Goal: Information Seeking & Learning: Learn about a topic

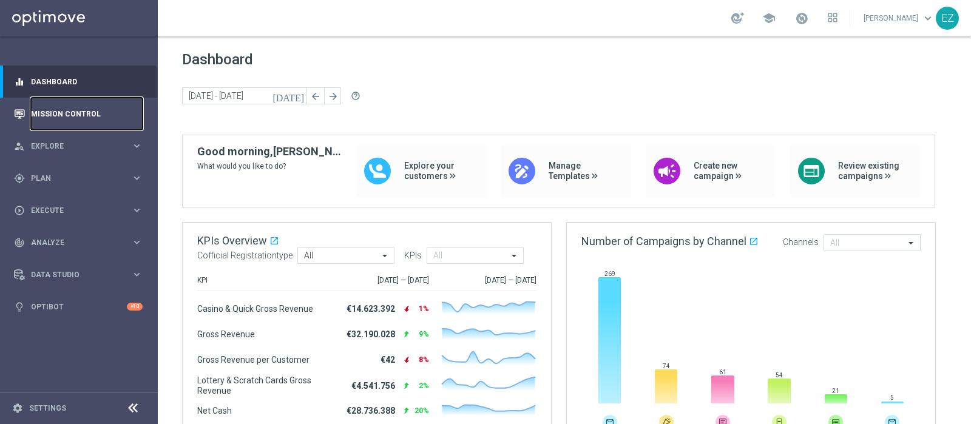
click at [102, 118] on link "Mission Control" at bounding box center [87, 114] width 112 height 32
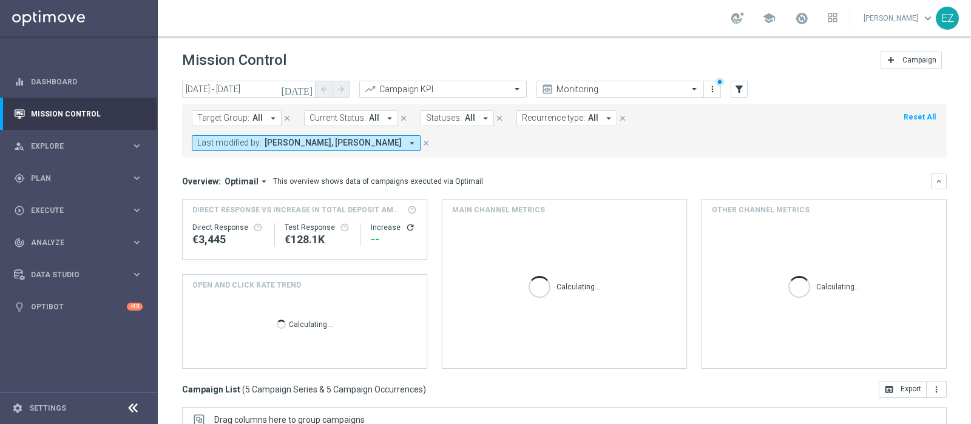
click at [302, 87] on button "[DATE]" at bounding box center [297, 90] width 36 height 18
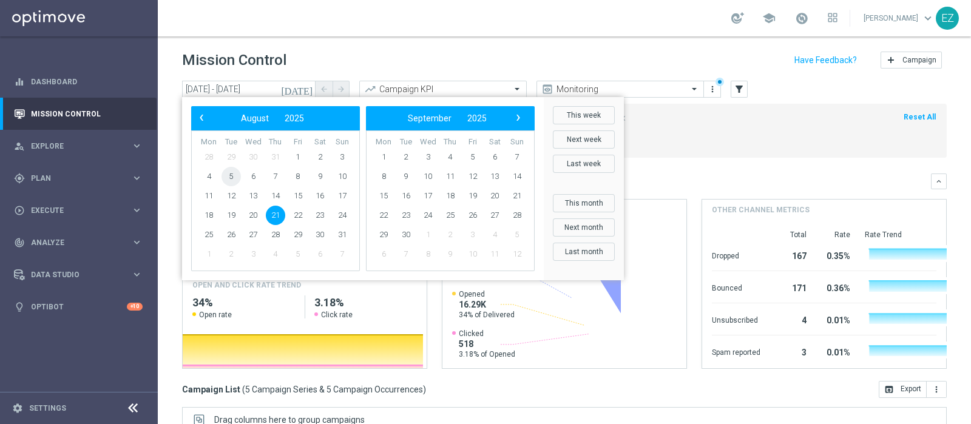
click at [227, 181] on span "5" at bounding box center [230, 176] width 19 height 19
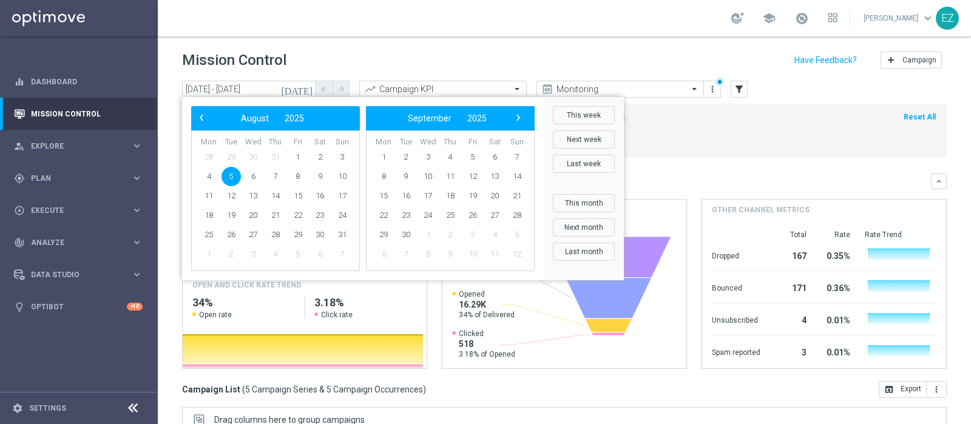
click at [227, 180] on span "5" at bounding box center [230, 176] width 19 height 19
type input "05 Aug 2025 - 05 Aug 2025"
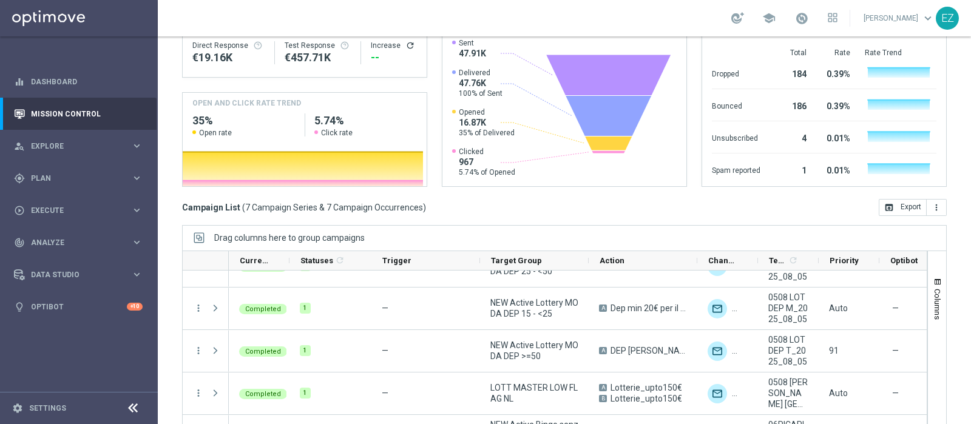
scroll to position [142, 0]
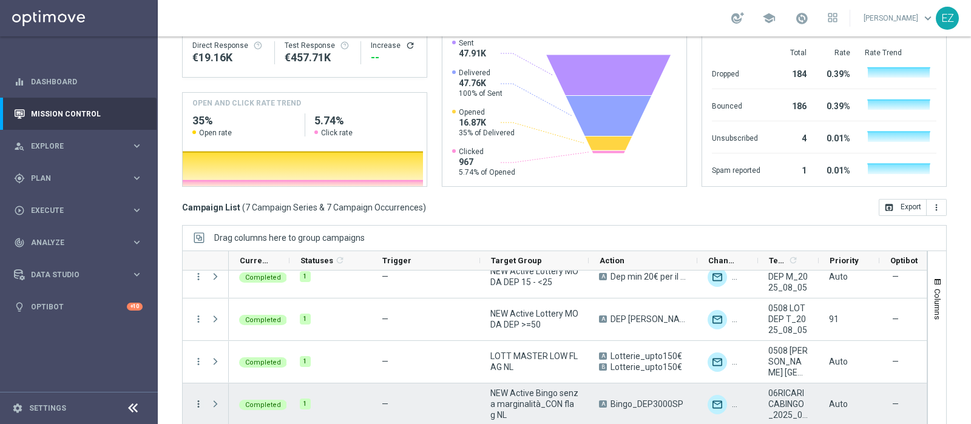
click at [200, 399] on icon "more_vert" at bounding box center [198, 404] width 11 height 11
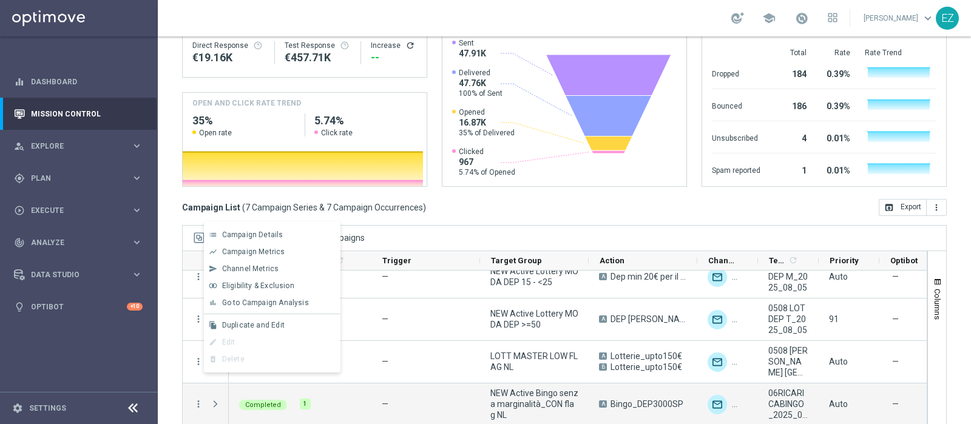
click at [249, 306] on span "Go to Campaign Analysis" at bounding box center [265, 302] width 87 height 8
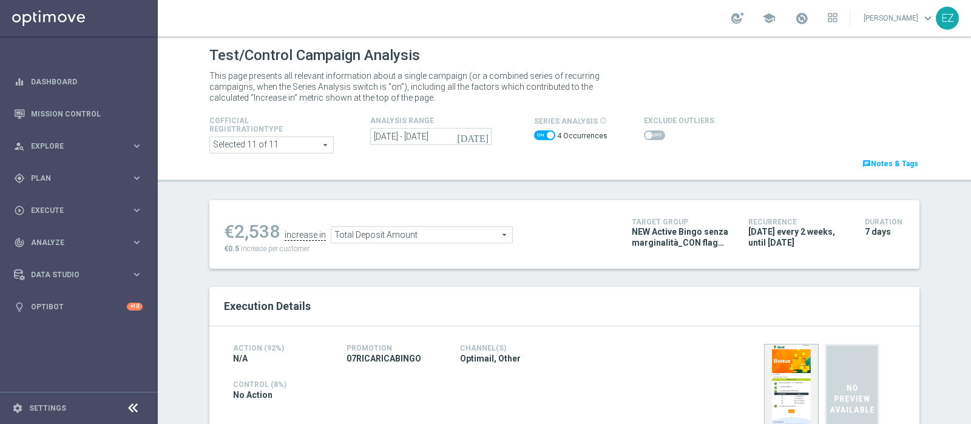
click at [547, 135] on span at bounding box center [550, 135] width 7 height 7
click at [541, 135] on input "checkbox" at bounding box center [544, 135] width 21 height 10
click at [535, 133] on span at bounding box center [538, 135] width 7 height 7
click at [534, 133] on input "checkbox" at bounding box center [544, 135] width 21 height 10
checkbox input "true"
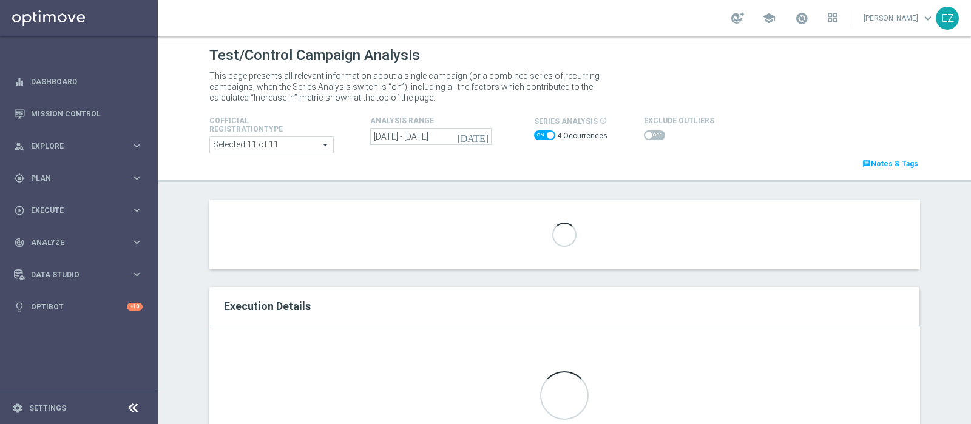
click at [477, 132] on icon "[DATE]" at bounding box center [473, 136] width 33 height 11
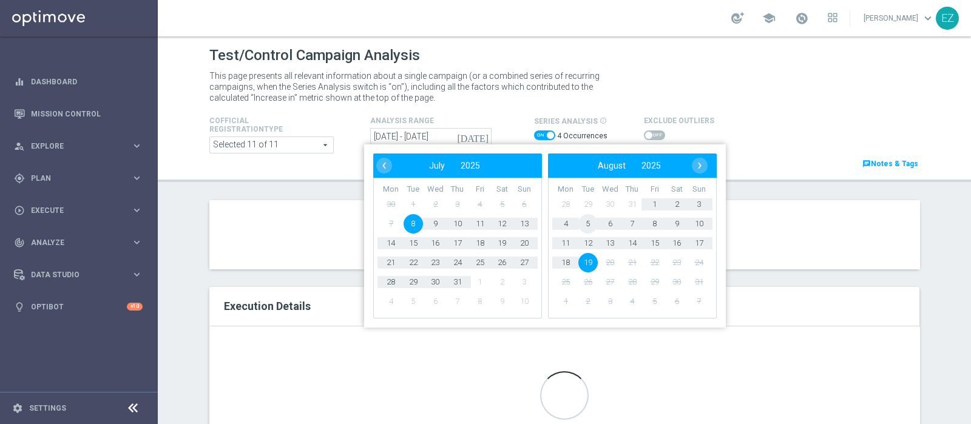
click at [585, 220] on span "5" at bounding box center [587, 223] width 19 height 19
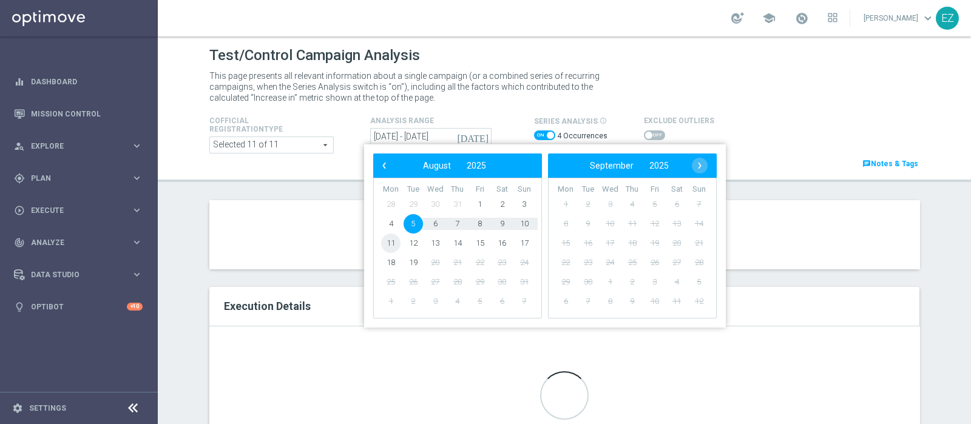
click at [395, 244] on span "11" at bounding box center [390, 243] width 19 height 19
type input "[DATE] - [DATE]"
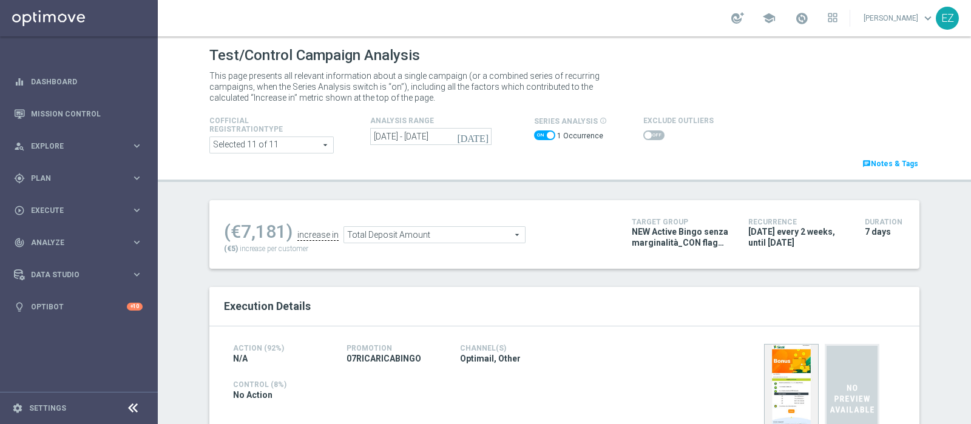
click at [644, 135] on span at bounding box center [647, 135] width 7 height 7
click at [643, 135] on input "checkbox" at bounding box center [653, 135] width 21 height 10
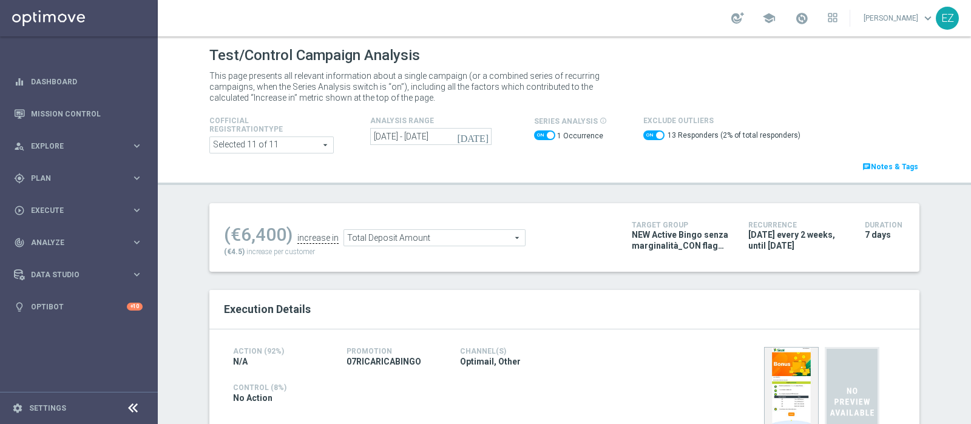
click at [458, 234] on span "Total Deposit Amount" at bounding box center [434, 238] width 181 height 16
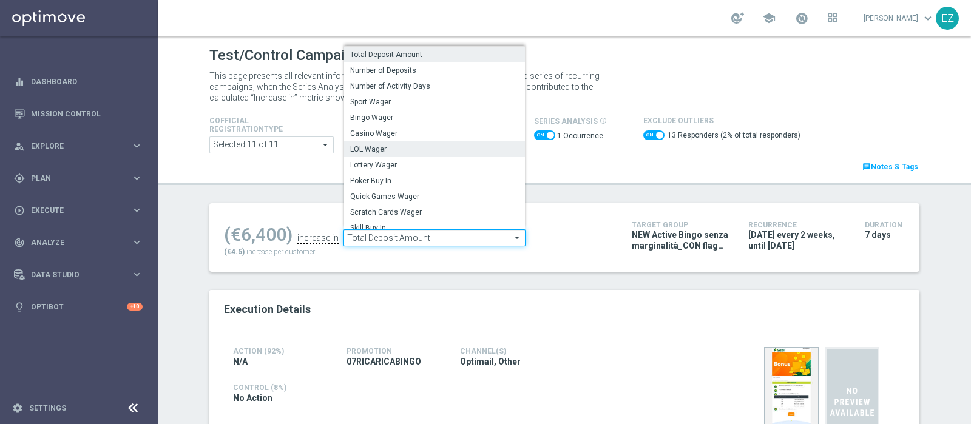
click at [440, 149] on span "LOL Wager" at bounding box center [434, 149] width 169 height 10
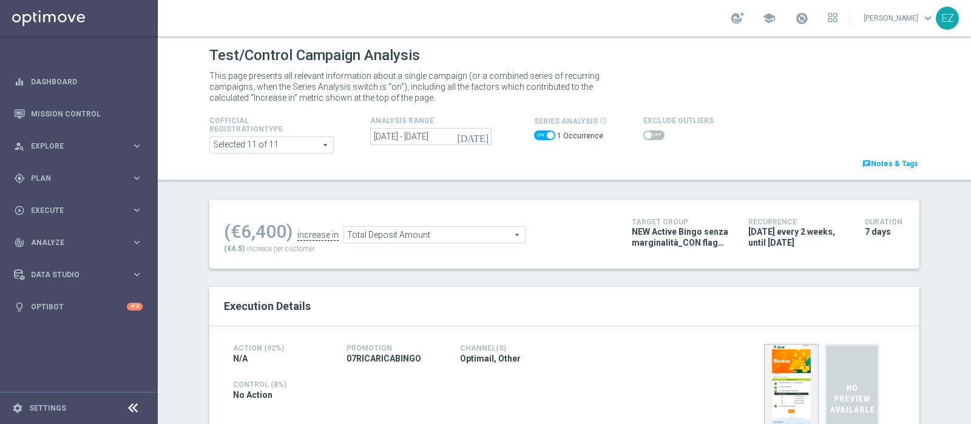
checkbox input "false"
click at [446, 230] on span "LOL Wager" at bounding box center [421, 235] width 181 height 16
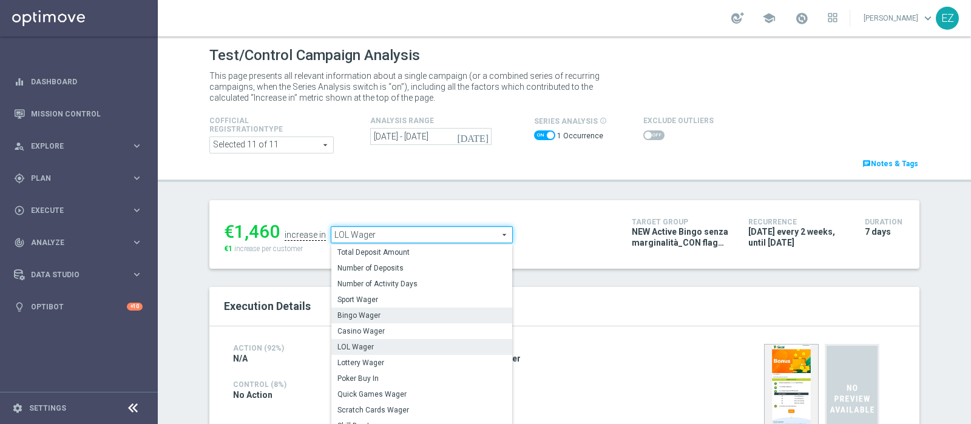
click at [379, 314] on span "Bingo Wager" at bounding box center [421, 316] width 169 height 10
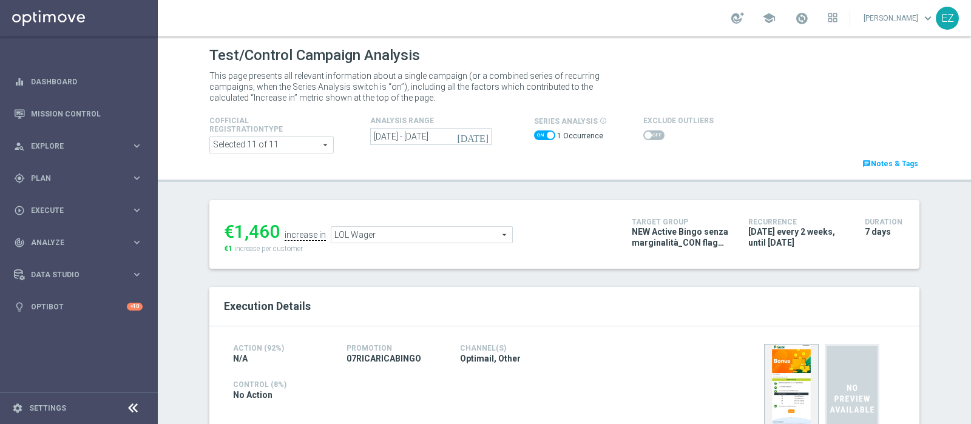
type input "Bingo Wager"
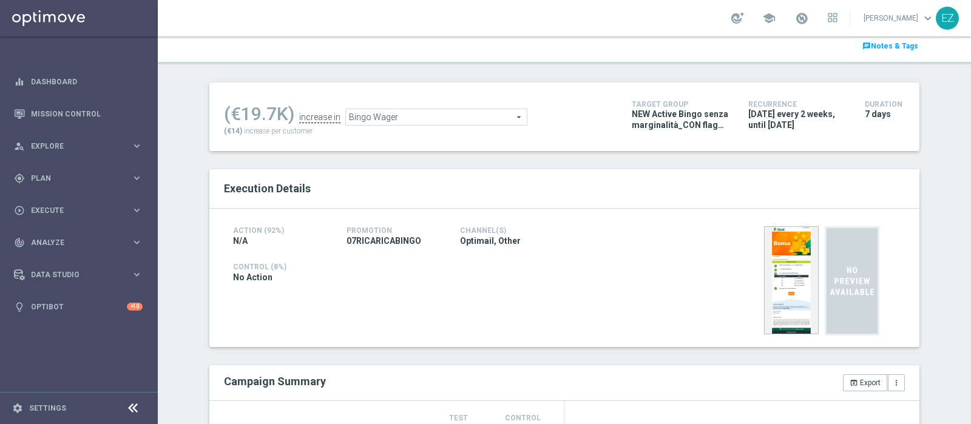
scroll to position [55, 0]
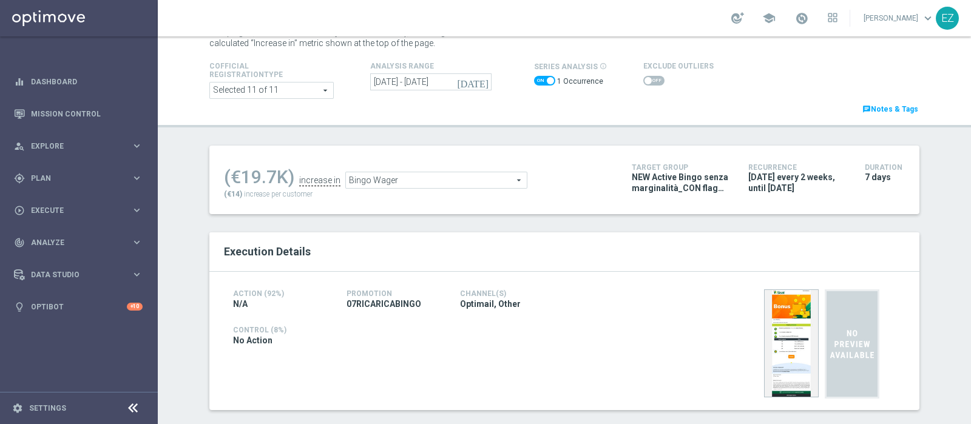
click at [649, 81] on span at bounding box center [653, 81] width 21 height 10
click at [649, 81] on input "checkbox" at bounding box center [653, 81] width 21 height 10
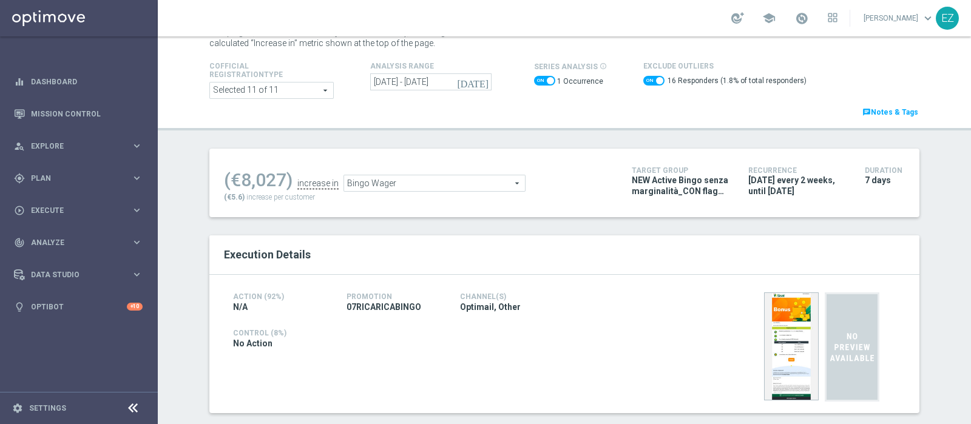
click at [393, 178] on span "Bingo Wager" at bounding box center [434, 183] width 181 height 16
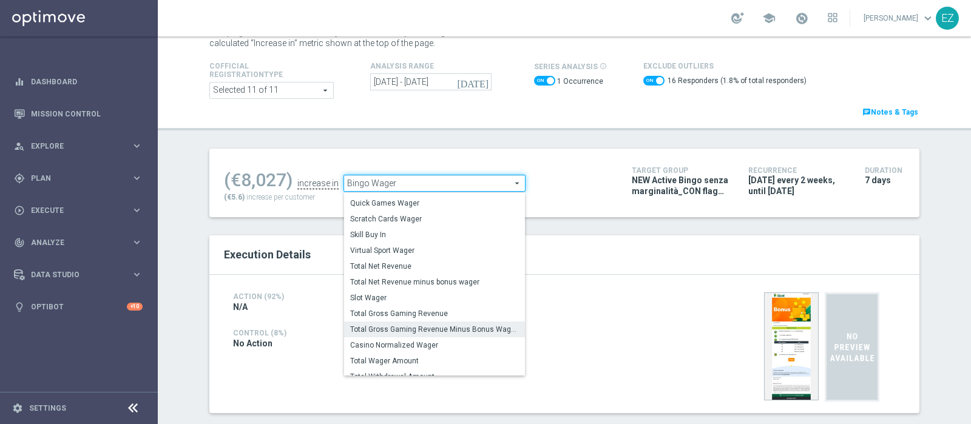
scroll to position [136, 0]
click at [391, 326] on span "Total Gross Gaming Revenue Minus Bonus Wagared" at bounding box center [434, 328] width 169 height 10
checkbox input "false"
type input "Total Gross Gaming Revenue Minus Bonus Wagared"
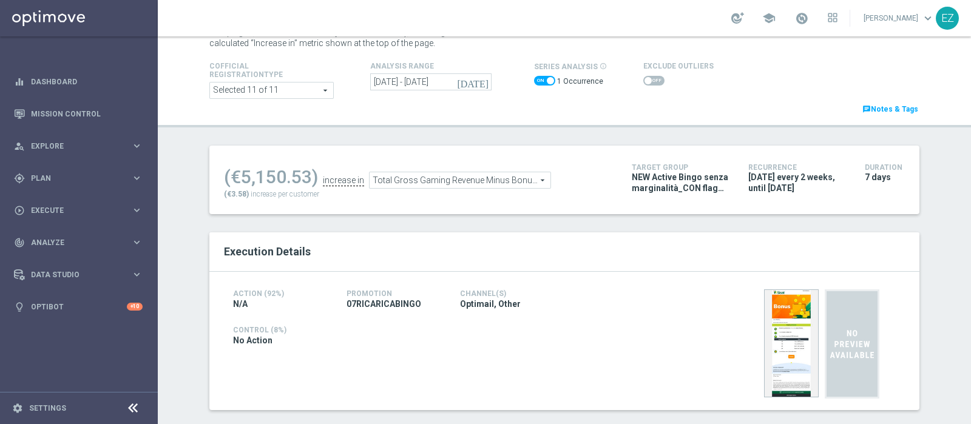
click at [644, 79] on span at bounding box center [647, 80] width 7 height 7
click at [643, 79] on input "checkbox" at bounding box center [653, 81] width 21 height 10
checkbox input "true"
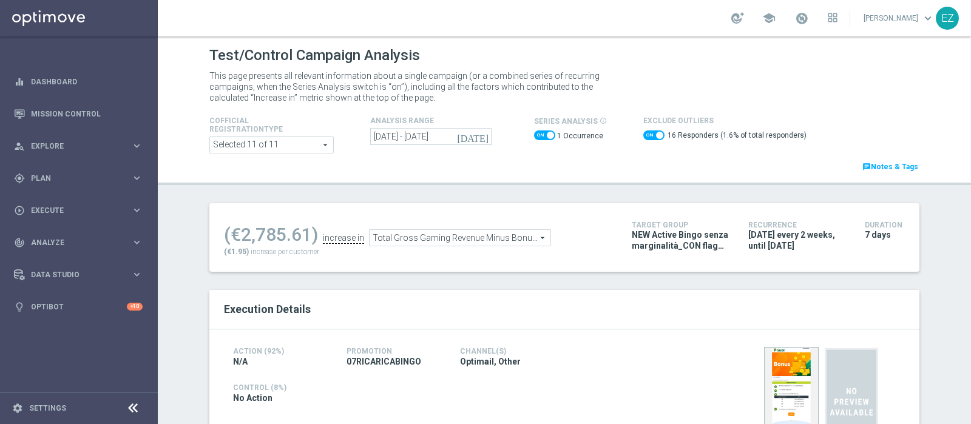
click at [547, 135] on span at bounding box center [550, 135] width 7 height 7
click at [544, 135] on input "checkbox" at bounding box center [544, 135] width 21 height 10
checkbox input "false"
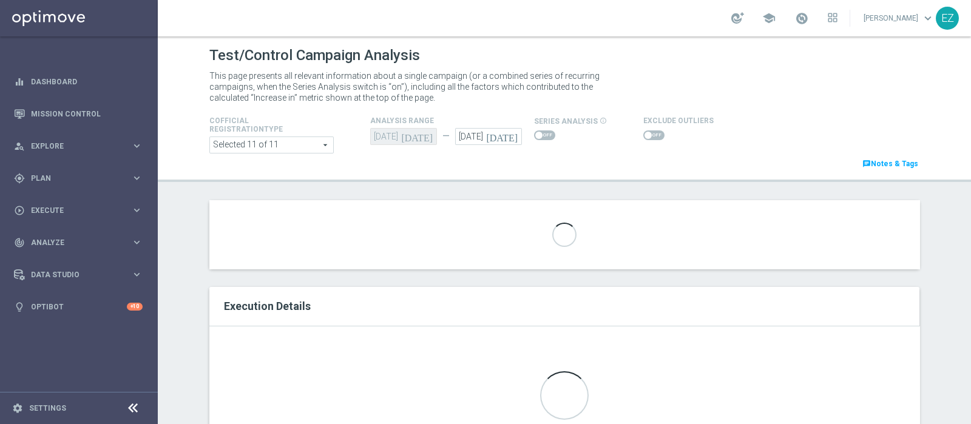
click at [544, 135] on span at bounding box center [544, 135] width 21 height 10
click at [544, 135] on input "checkbox" at bounding box center [544, 135] width 21 height 10
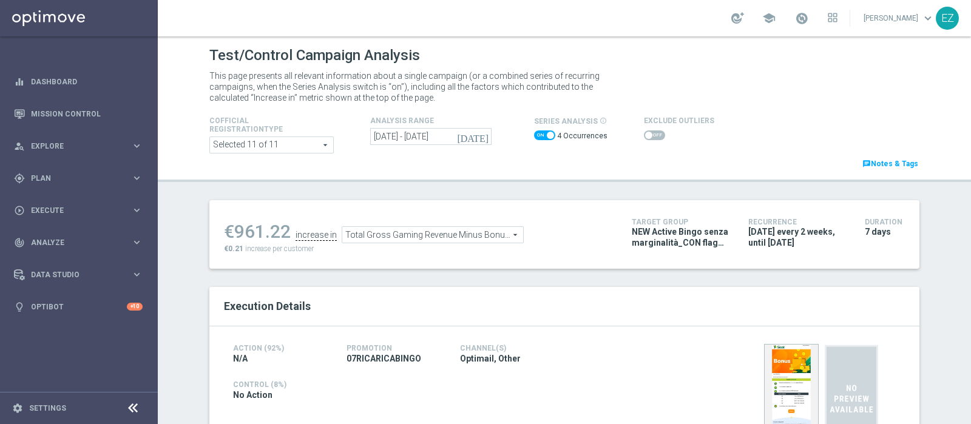
click at [536, 137] on span at bounding box center [544, 135] width 21 height 10
click at [536, 137] on input "checkbox" at bounding box center [544, 135] width 21 height 10
checkbox input "false"
click at [643, 130] on span at bounding box center [653, 135] width 21 height 10
click at [643, 130] on input "checkbox" at bounding box center [653, 135] width 21 height 10
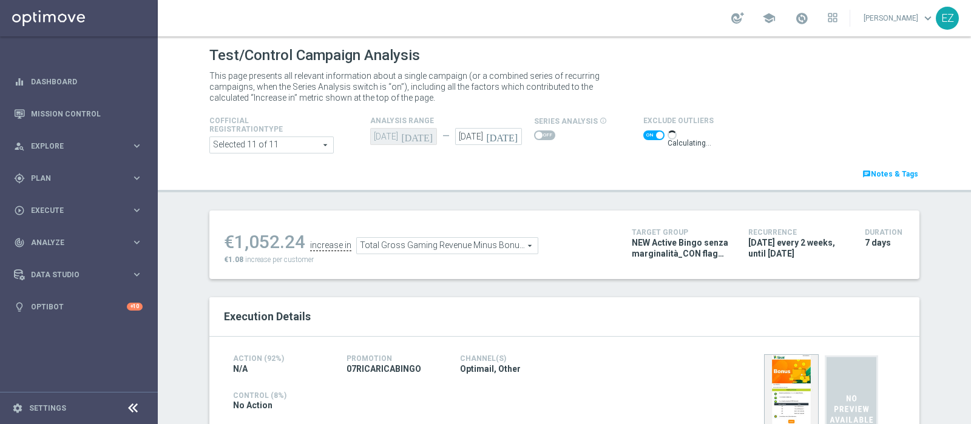
scroll to position [62, 0]
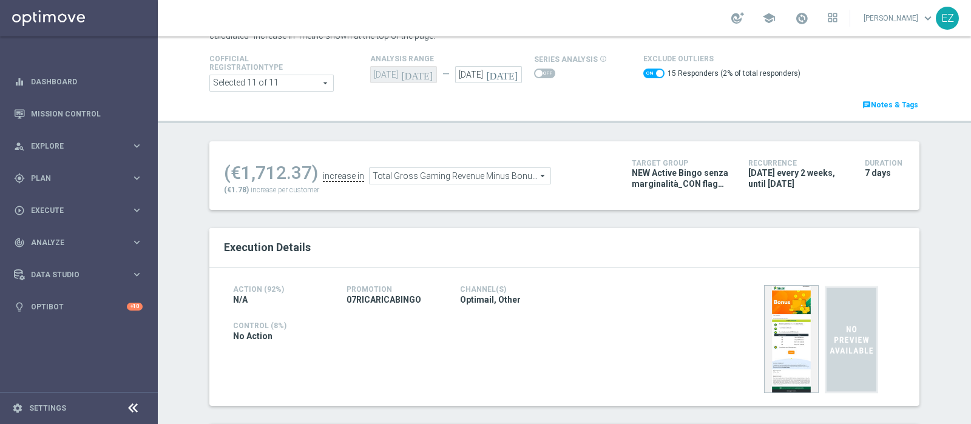
click at [500, 172] on span "Total Gross Gaming Revenue Minus Bonus Wagared" at bounding box center [459, 176] width 181 height 16
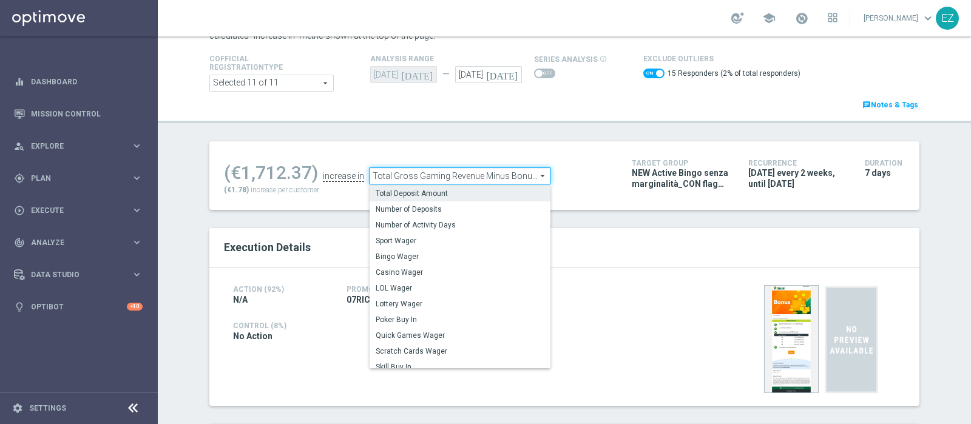
click at [423, 189] on span "Total Deposit Amount" at bounding box center [460, 194] width 169 height 10
checkbox input "false"
type input "Total Deposit Amount"
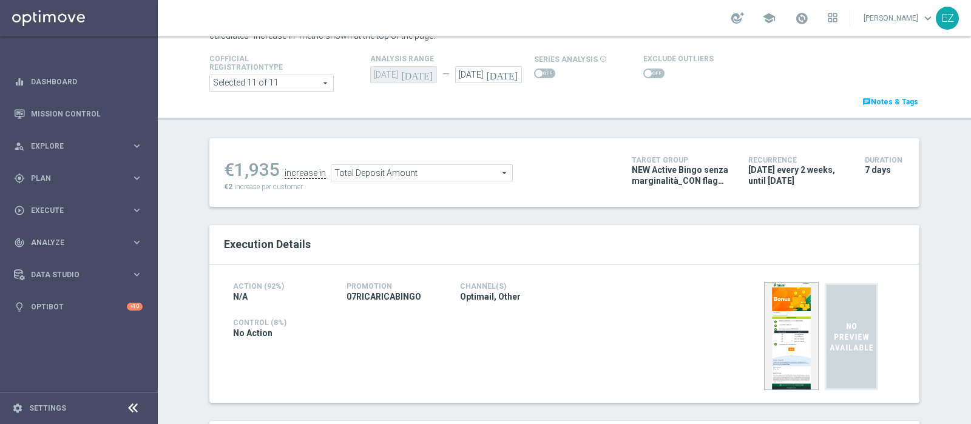
click at [644, 72] on span at bounding box center [653, 74] width 21 height 10
click at [644, 72] on input "checkbox" at bounding box center [653, 74] width 21 height 10
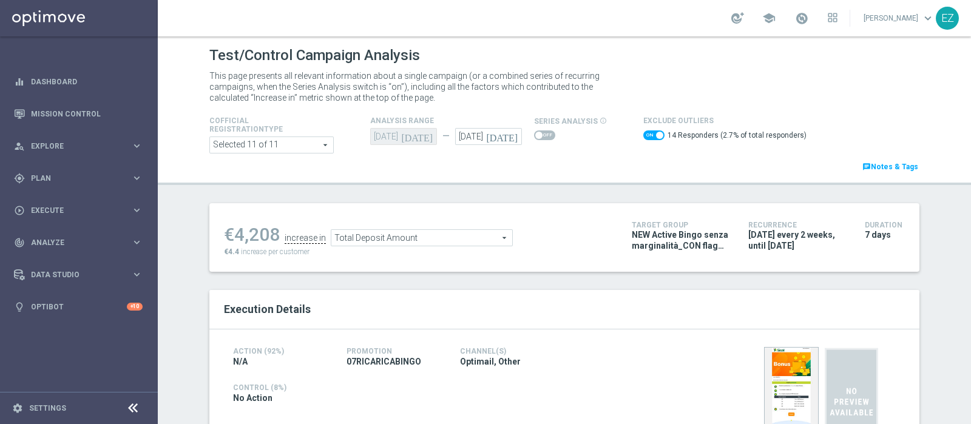
click at [480, 237] on span "Total Deposit Amount" at bounding box center [421, 238] width 181 height 16
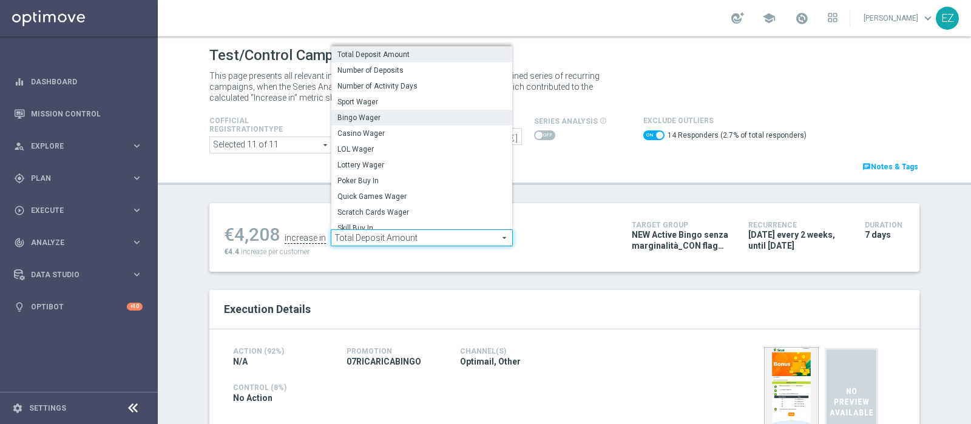
click at [392, 118] on span "Bingo Wager" at bounding box center [421, 118] width 169 height 10
checkbox input "false"
type input "Bingo Wager"
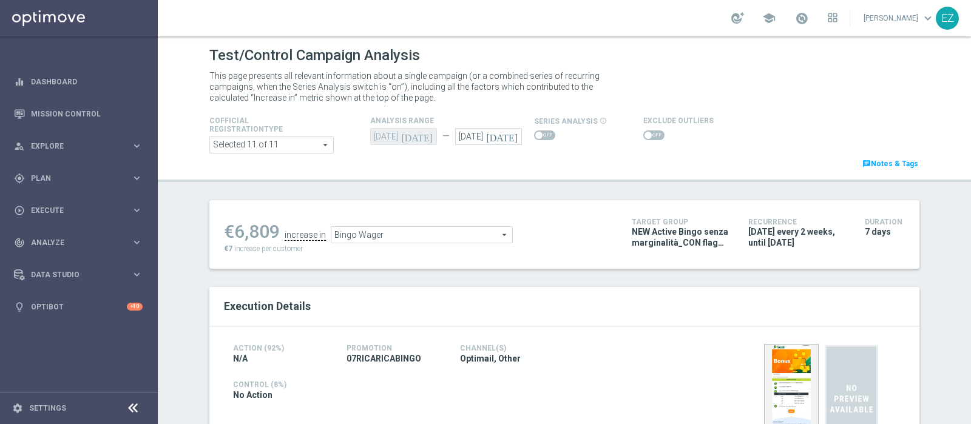
click at [646, 134] on span at bounding box center [653, 135] width 21 height 10
click at [646, 134] on input "checkbox" at bounding box center [653, 135] width 21 height 10
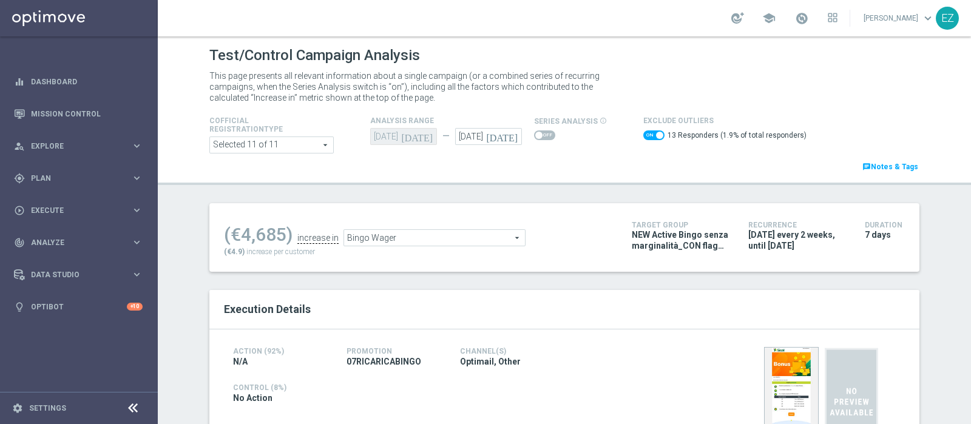
click at [430, 240] on span "Bingo Wager" at bounding box center [434, 238] width 181 height 16
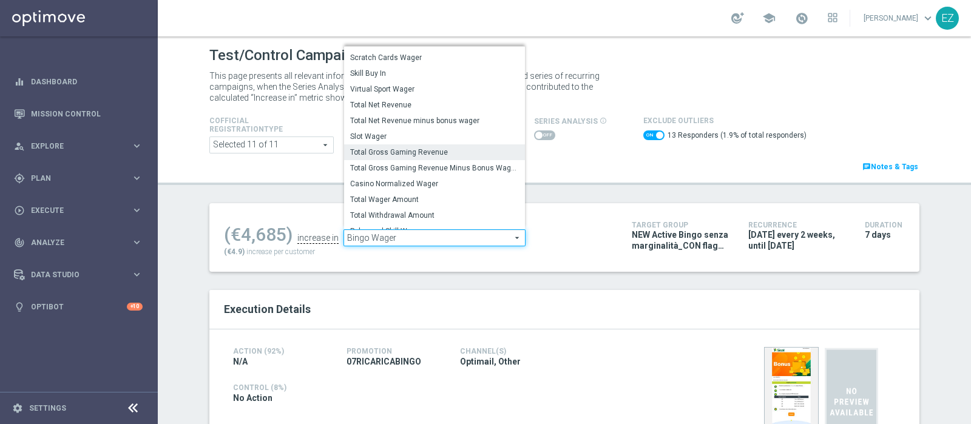
scroll to position [148, 0]
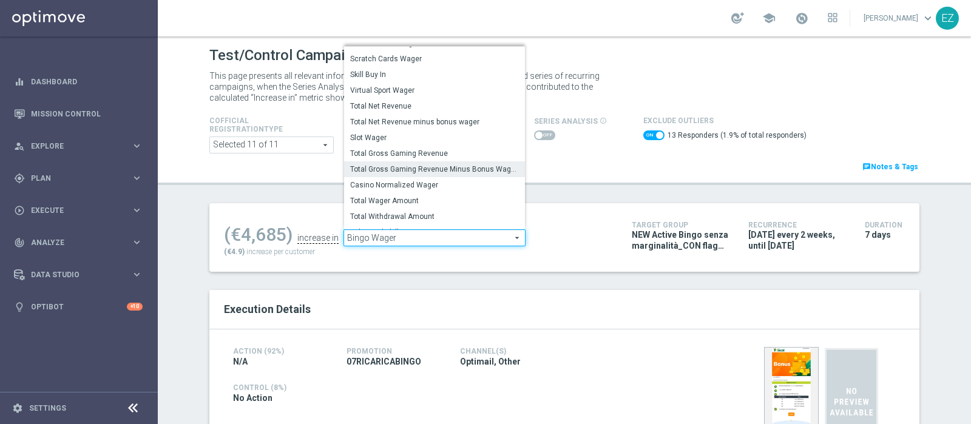
click at [421, 166] on span "Total Gross Gaming Revenue Minus Bonus Wagared" at bounding box center [434, 169] width 169 height 10
checkbox input "false"
type input "Total Gross Gaming Revenue Minus Bonus Wagared"
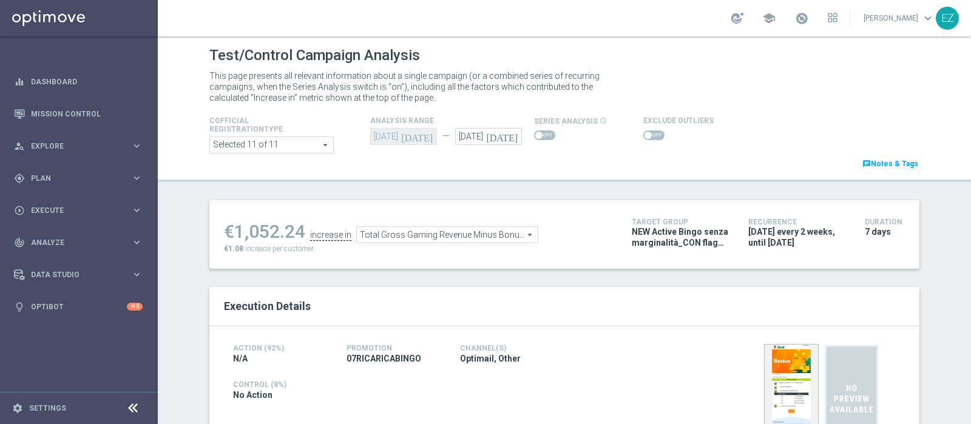
click at [647, 136] on span at bounding box center [653, 135] width 21 height 10
click at [647, 136] on input "checkbox" at bounding box center [653, 135] width 21 height 10
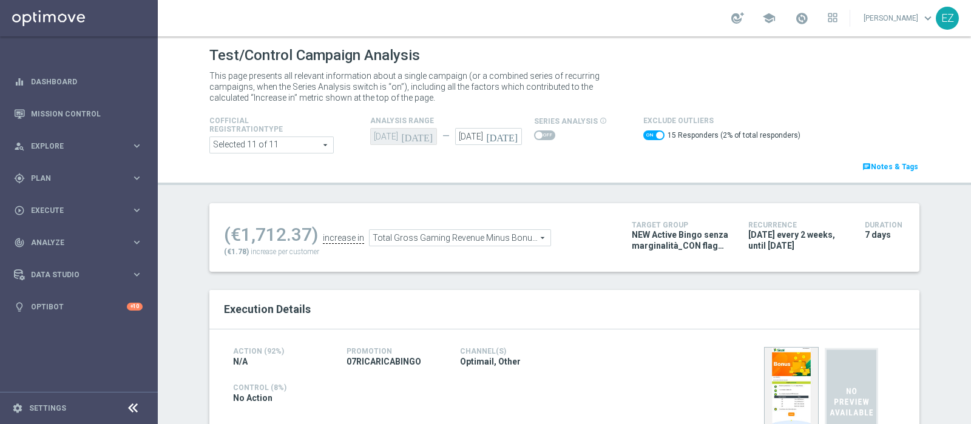
click at [510, 238] on span "Total Gross Gaming Revenue Minus Bonus Wagared" at bounding box center [459, 238] width 181 height 16
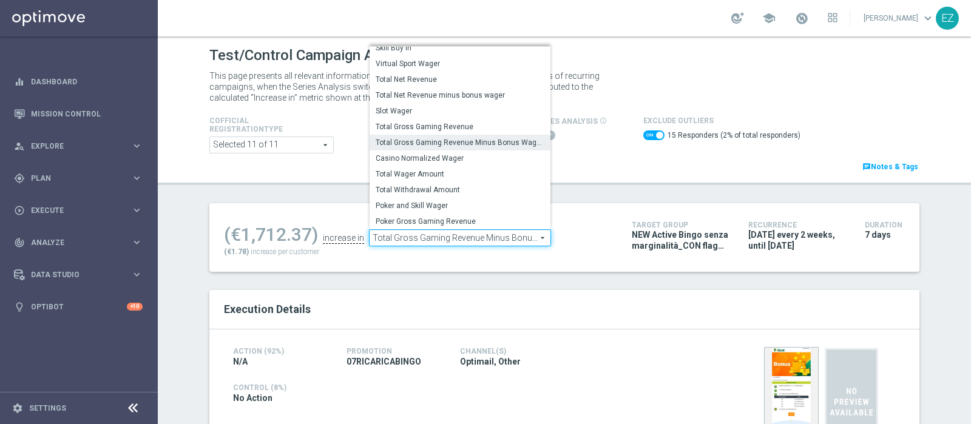
click at [582, 197] on div "Test/Control Campaign Analysis This page presents all relevant information abou…" at bounding box center [564, 230] width 813 height 388
checkbox input "false"
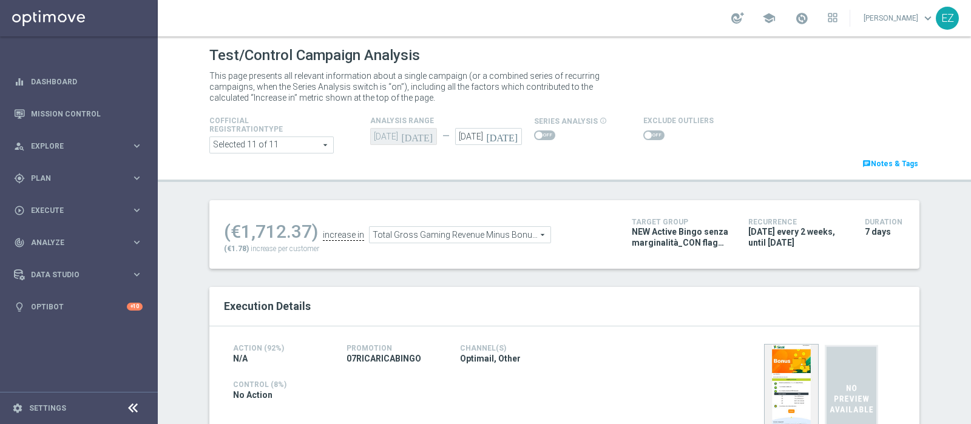
click at [509, 141] on icon "[DATE]" at bounding box center [504, 134] width 36 height 13
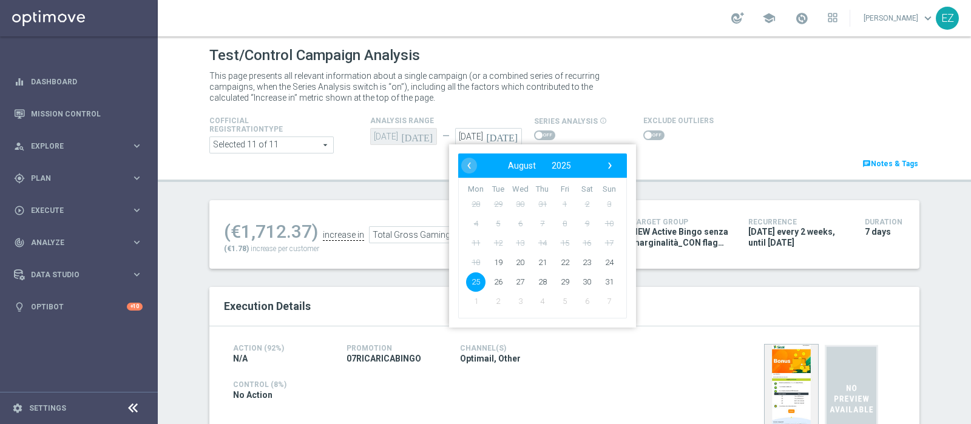
click at [407, 207] on div "(€1,712.37) increase in Total Gross Gaming Revenue Minus Bonus Wagared Total Gr…" at bounding box center [564, 234] width 710 height 69
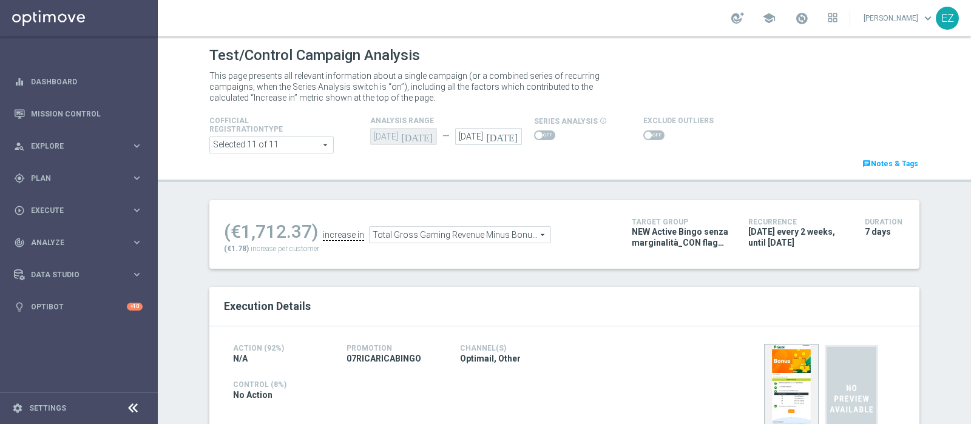
click at [537, 132] on span at bounding box center [544, 135] width 21 height 10
click at [537, 132] on input "checkbox" at bounding box center [544, 135] width 21 height 10
checkbox input "true"
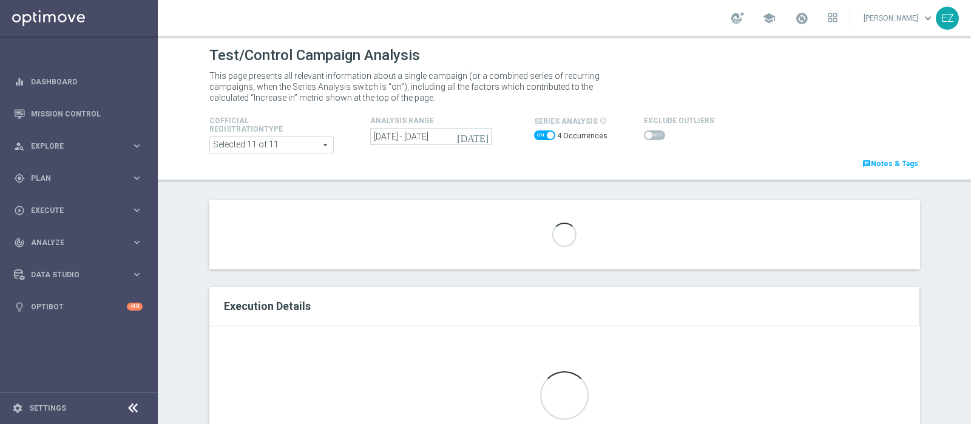
click at [474, 135] on icon "[DATE]" at bounding box center [473, 136] width 33 height 11
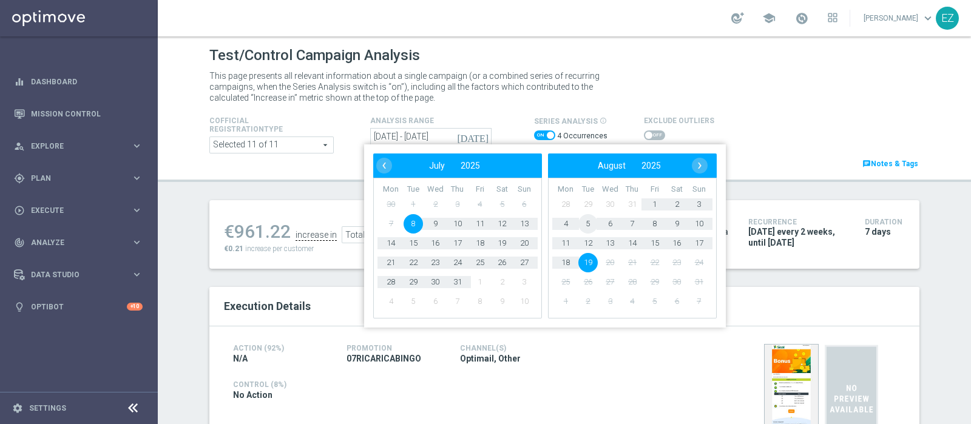
click at [588, 223] on span "5" at bounding box center [587, 223] width 19 height 19
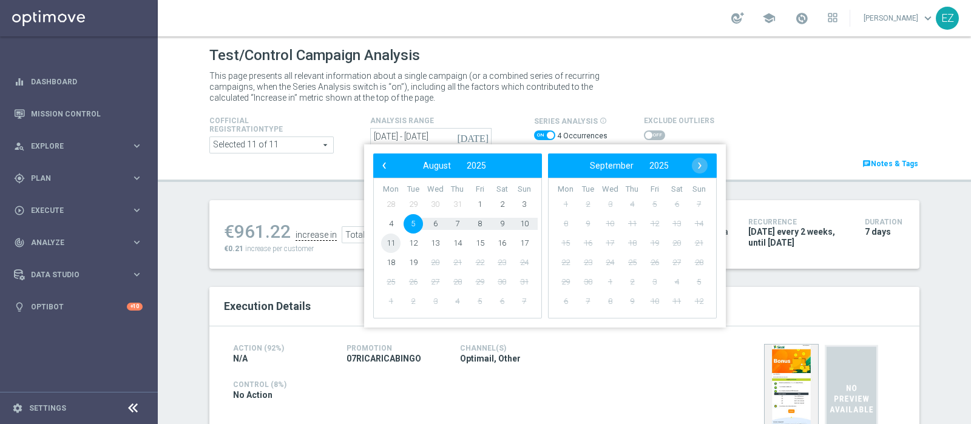
click at [387, 237] on span "11" at bounding box center [390, 243] width 19 height 19
type input "[DATE] - [DATE]"
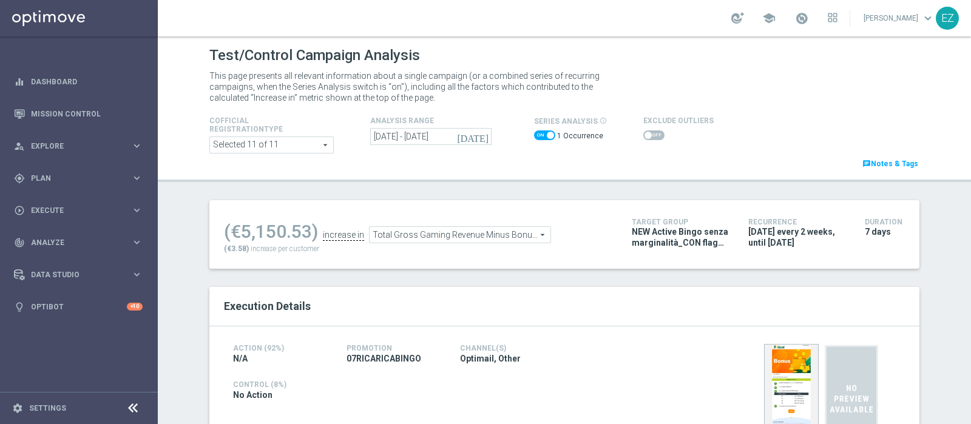
scroll to position [805, 0]
